Goal: Task Accomplishment & Management: Manage account settings

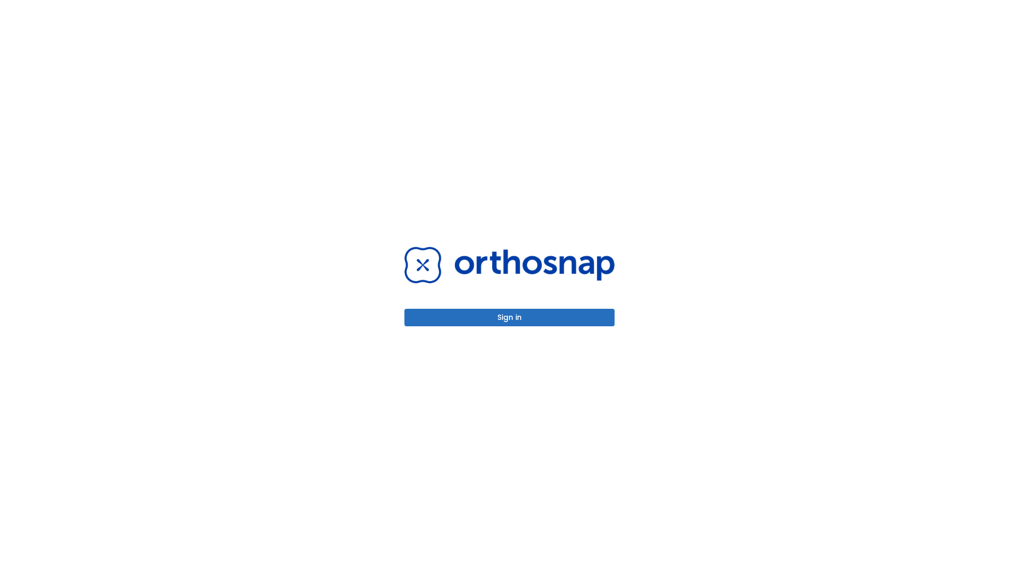
click at [510, 317] on button "Sign in" at bounding box center [509, 318] width 210 height 18
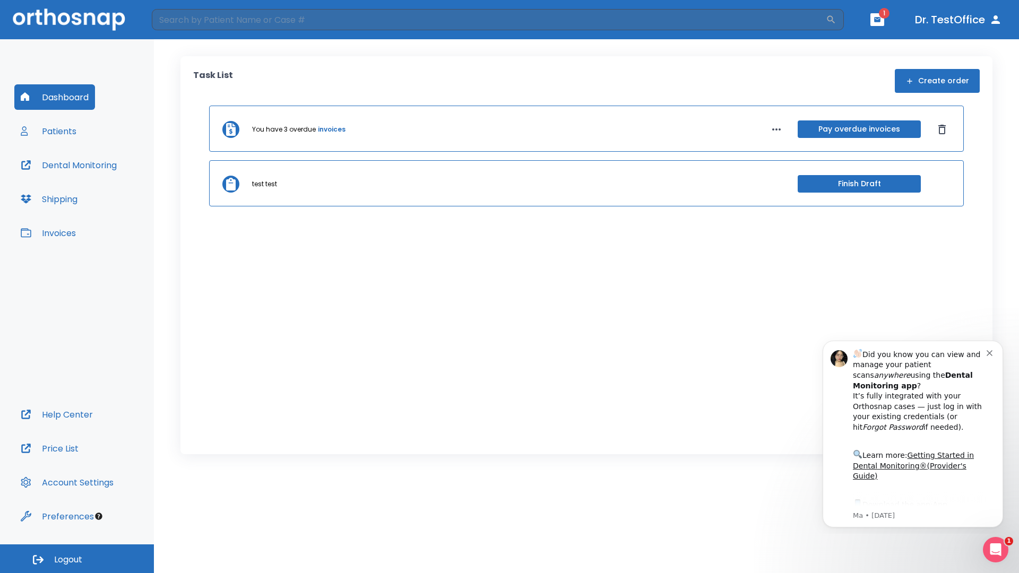
click at [77, 559] on span "Logout" at bounding box center [68, 560] width 28 height 12
